Goal: Transaction & Acquisition: Purchase product/service

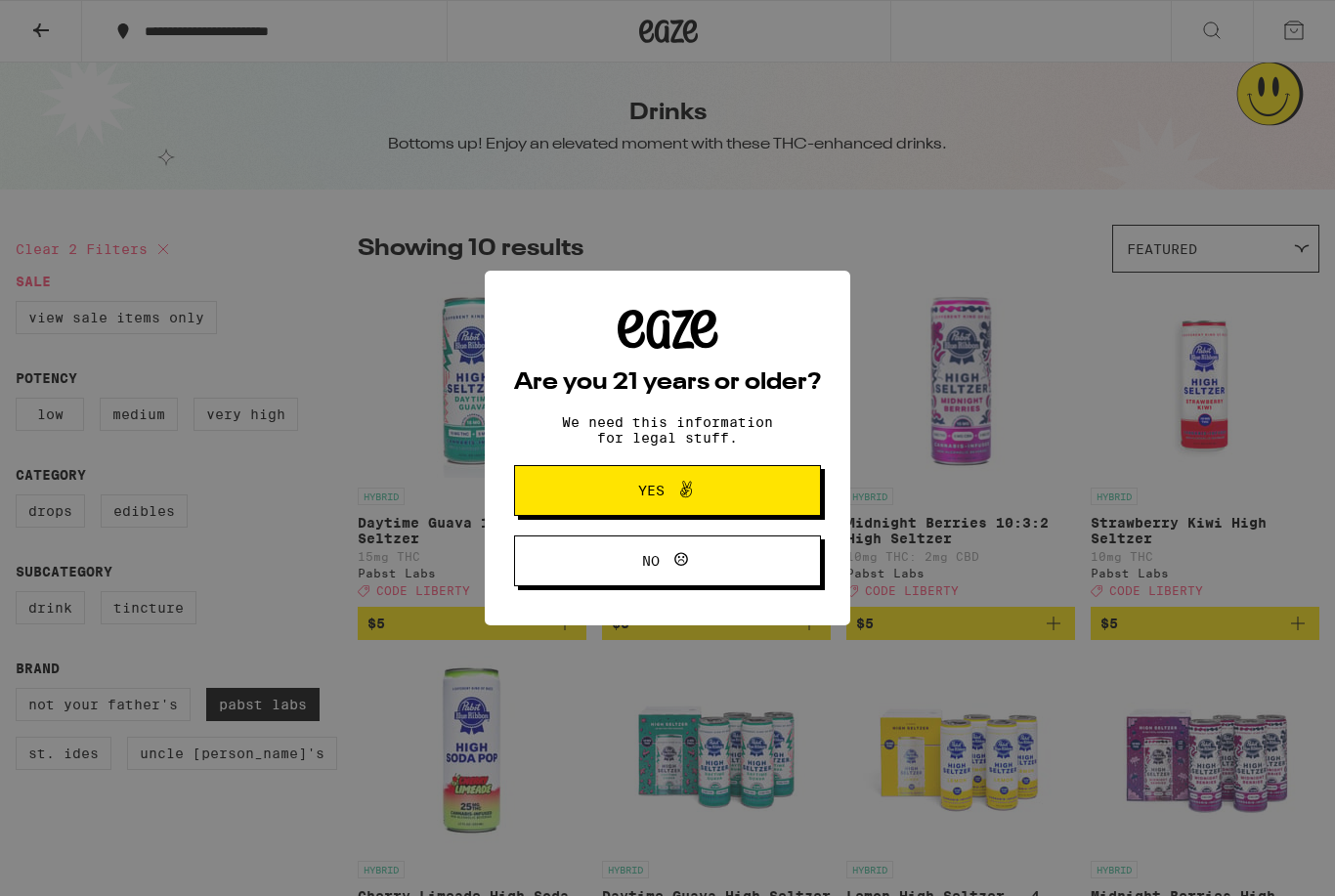
click at [760, 494] on button "Yes" at bounding box center [667, 489] width 307 height 51
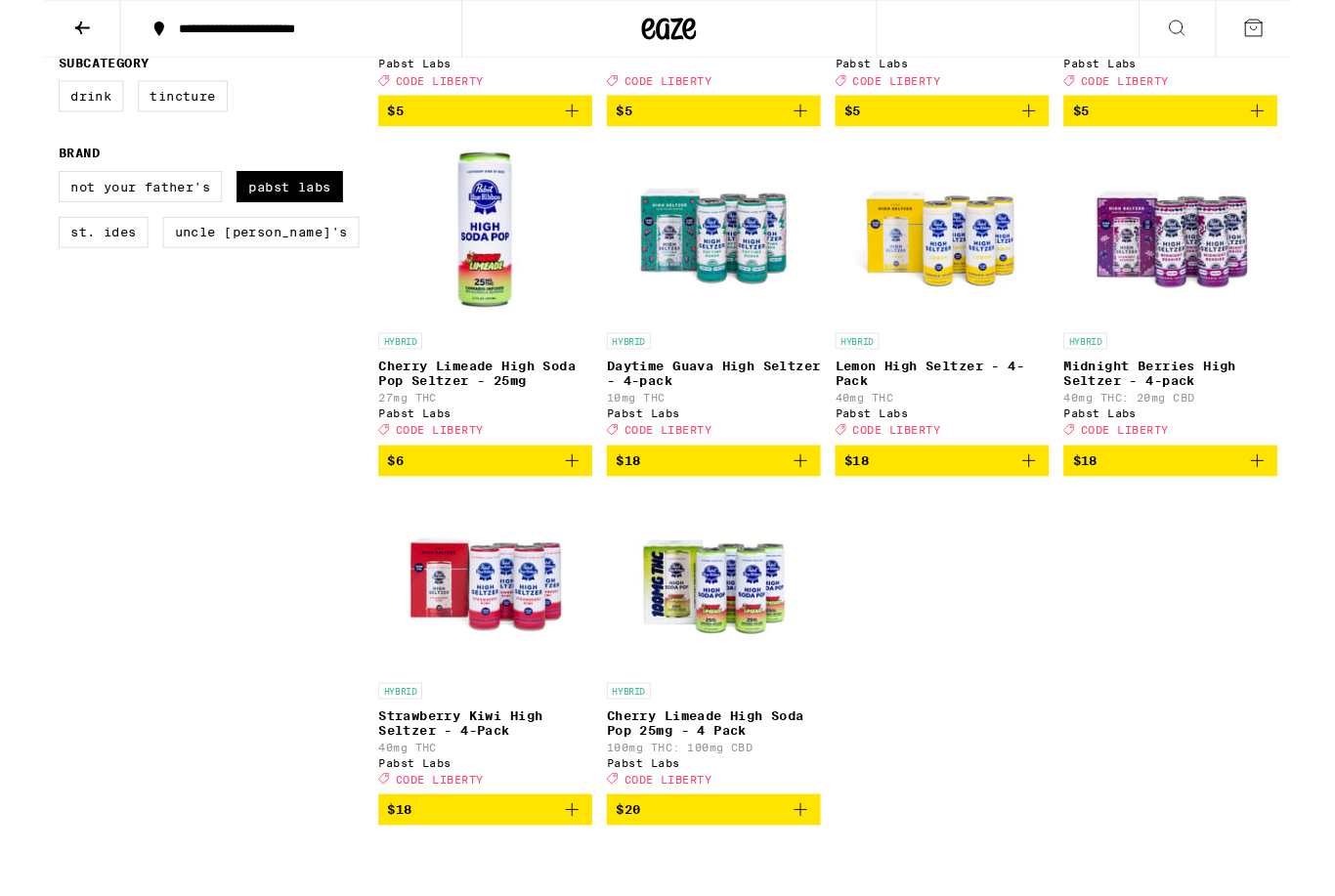
scroll to position [503, 0]
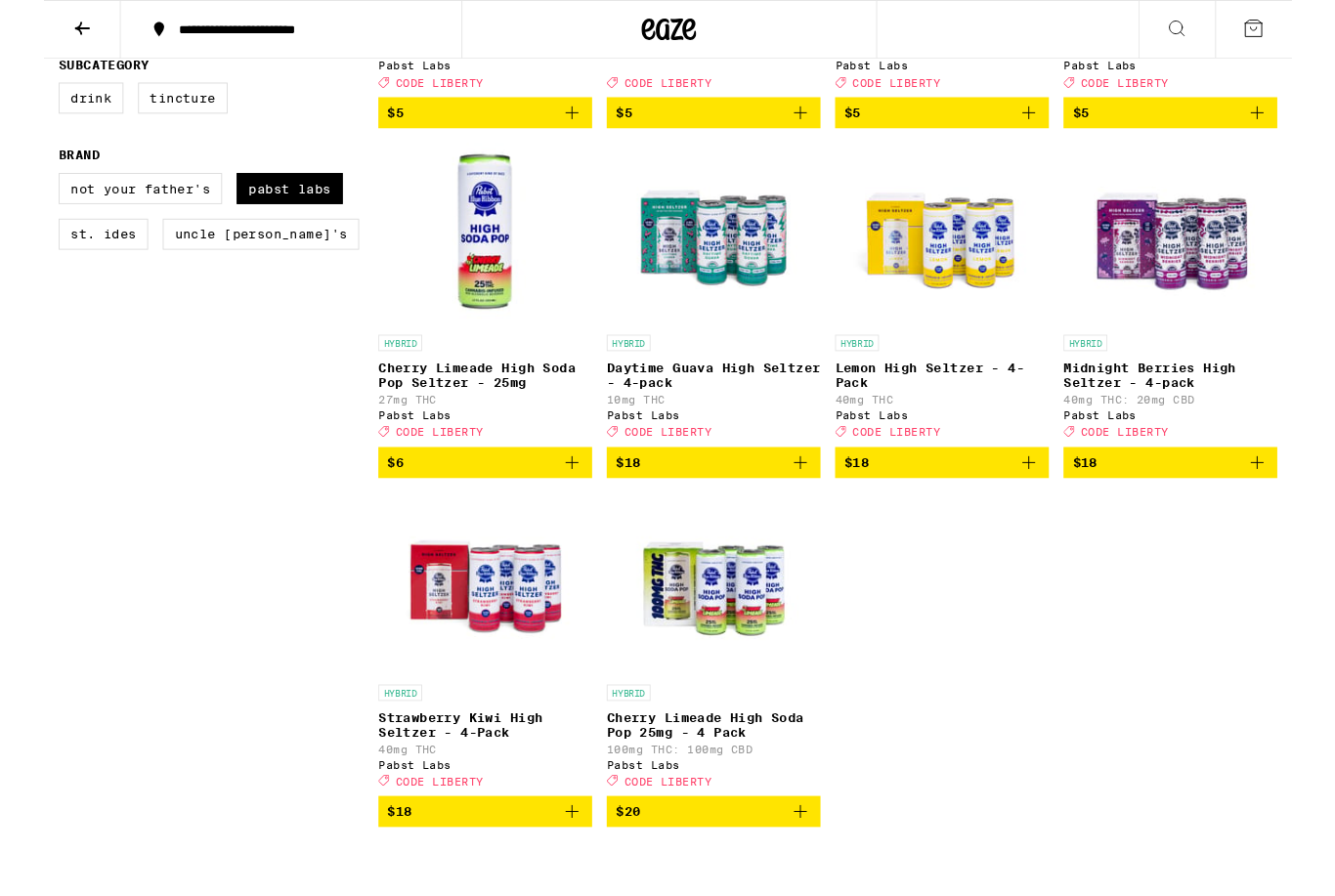
click at [536, 709] on img "Open page for Strawberry Kiwi High Seltzer - 4-Pack from Pabst Labs" at bounding box center [472, 624] width 195 height 195
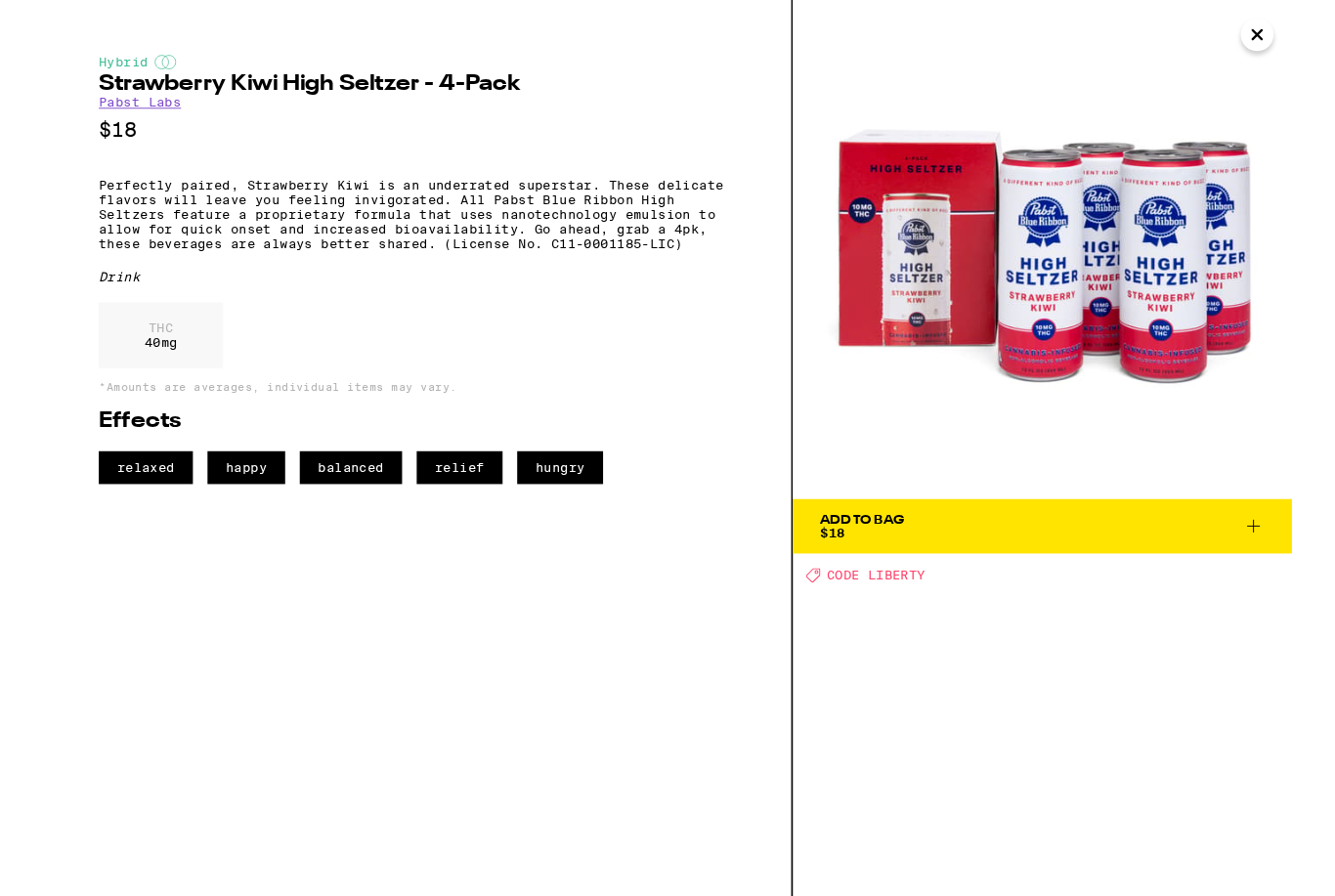
click at [1009, 565] on span "Add To Bag $18" at bounding box center [1068, 562] width 475 height 27
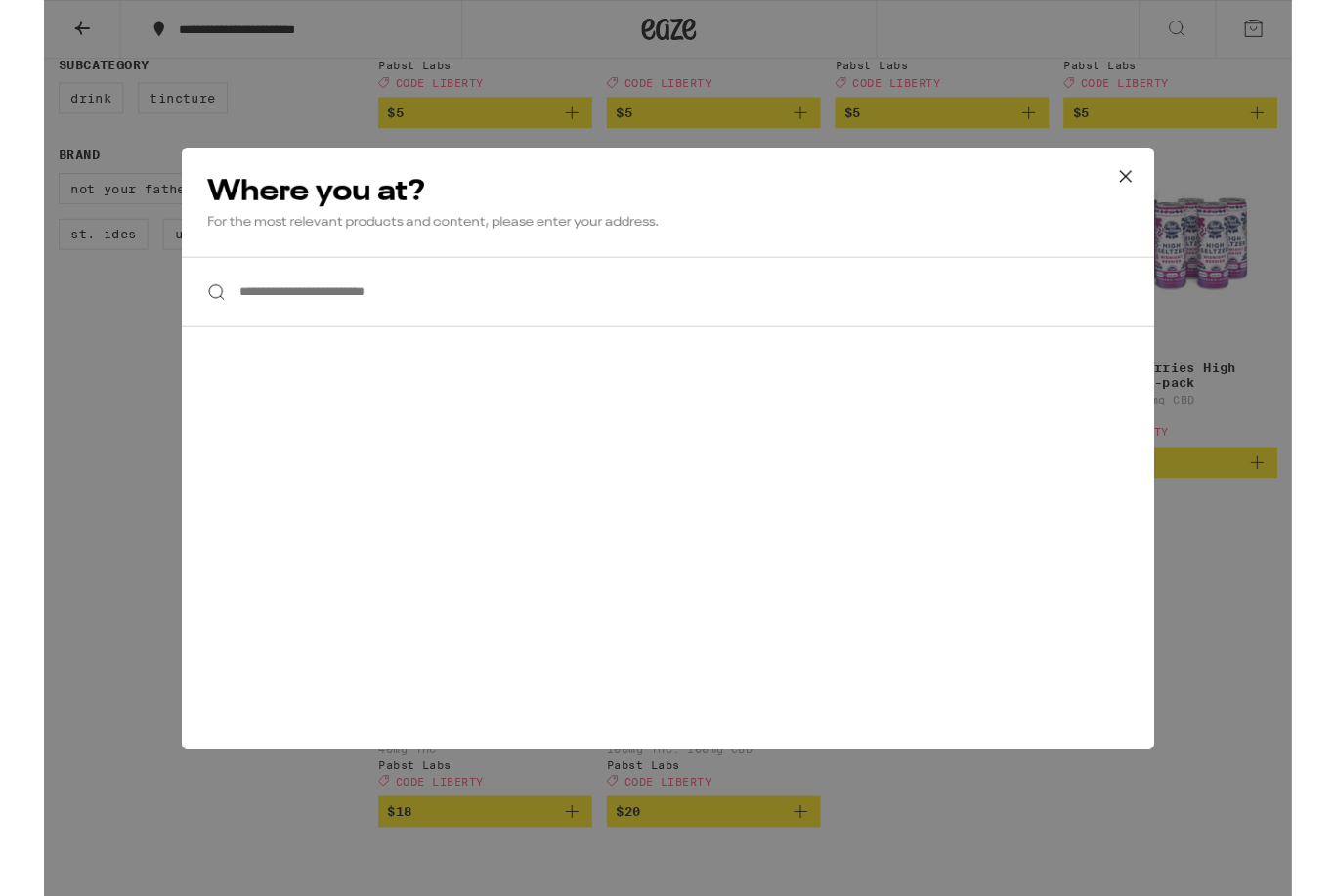
click at [1147, 190] on icon at bounding box center [1157, 187] width 29 height 29
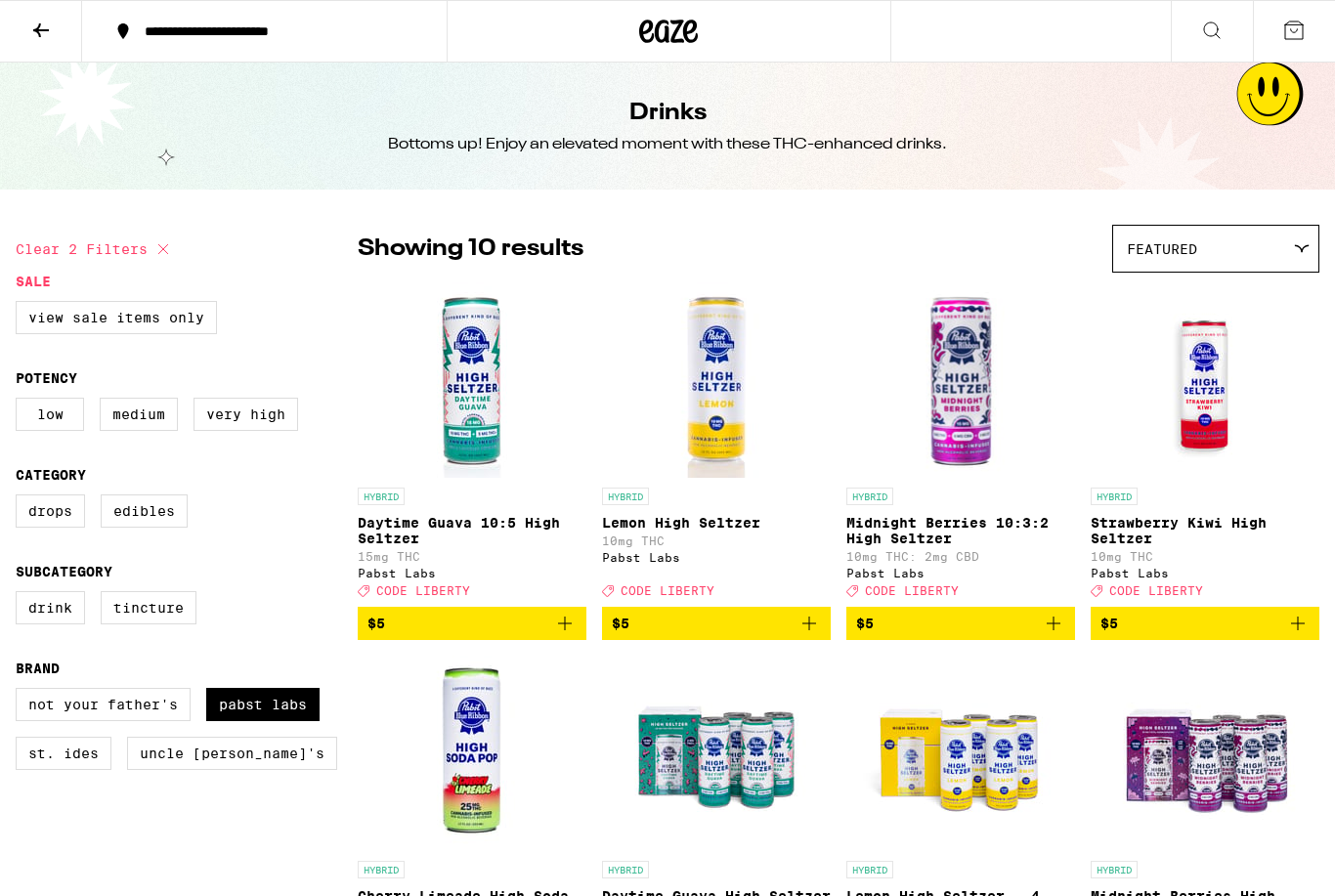
click at [53, 39] on button at bounding box center [41, 32] width 82 height 62
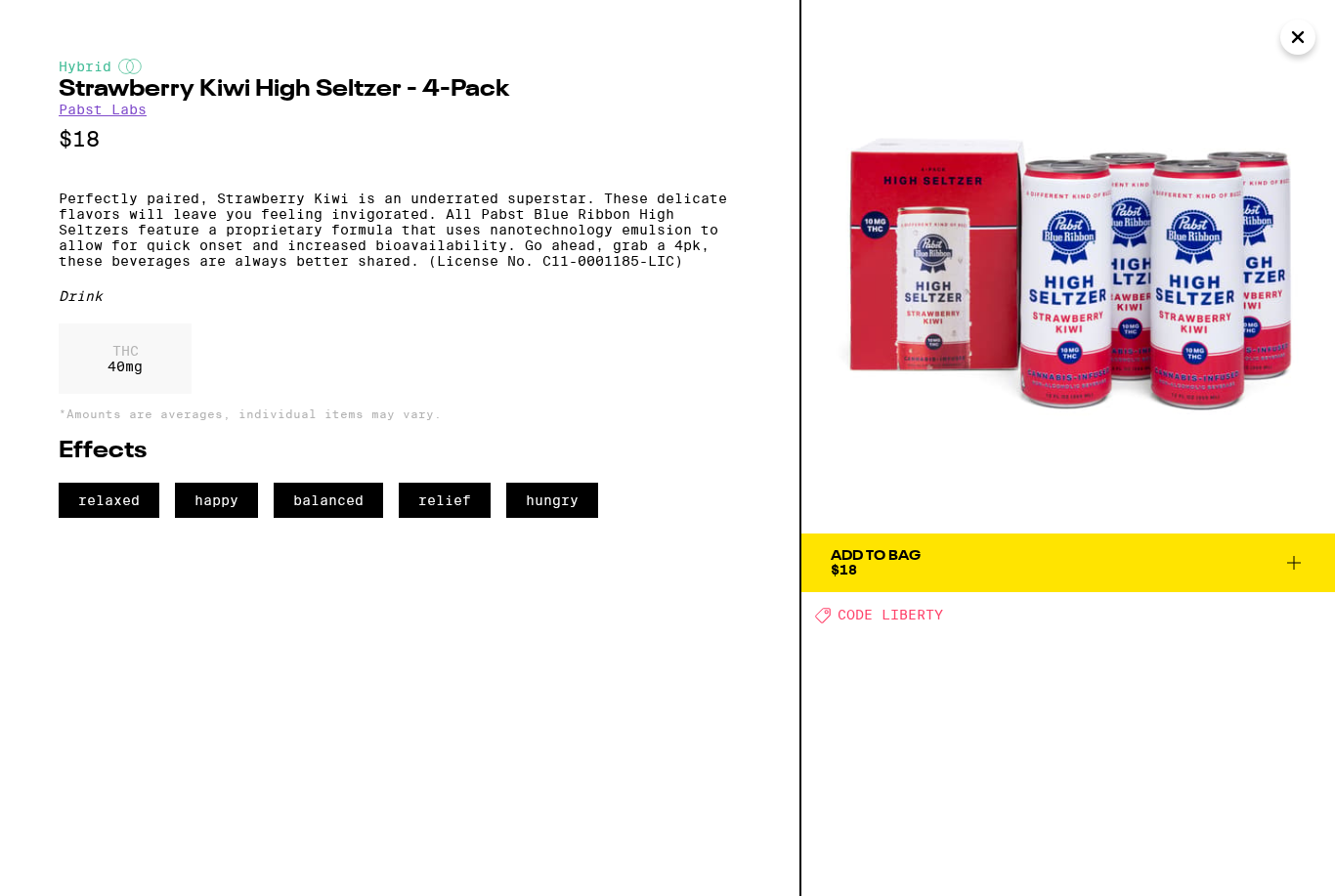
scroll to position [503, 0]
